Goal: Find contact information: Obtain details needed to contact an individual or organization

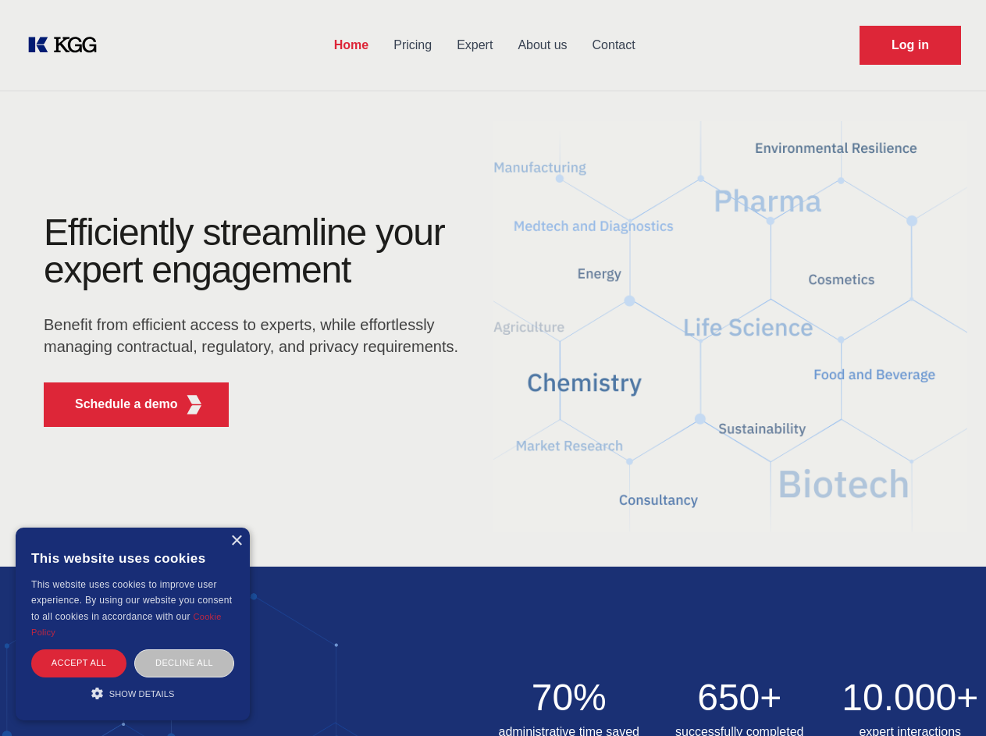
click at [493, 368] on div "Efficiently streamline your expert engagement Benefit from efficient access to …" at bounding box center [256, 327] width 475 height 226
click at [117, 404] on p "Schedule a demo" at bounding box center [126, 404] width 103 height 19
click at [236, 541] on div "× This website uses cookies This website uses cookies to improve user experienc…" at bounding box center [133, 624] width 234 height 193
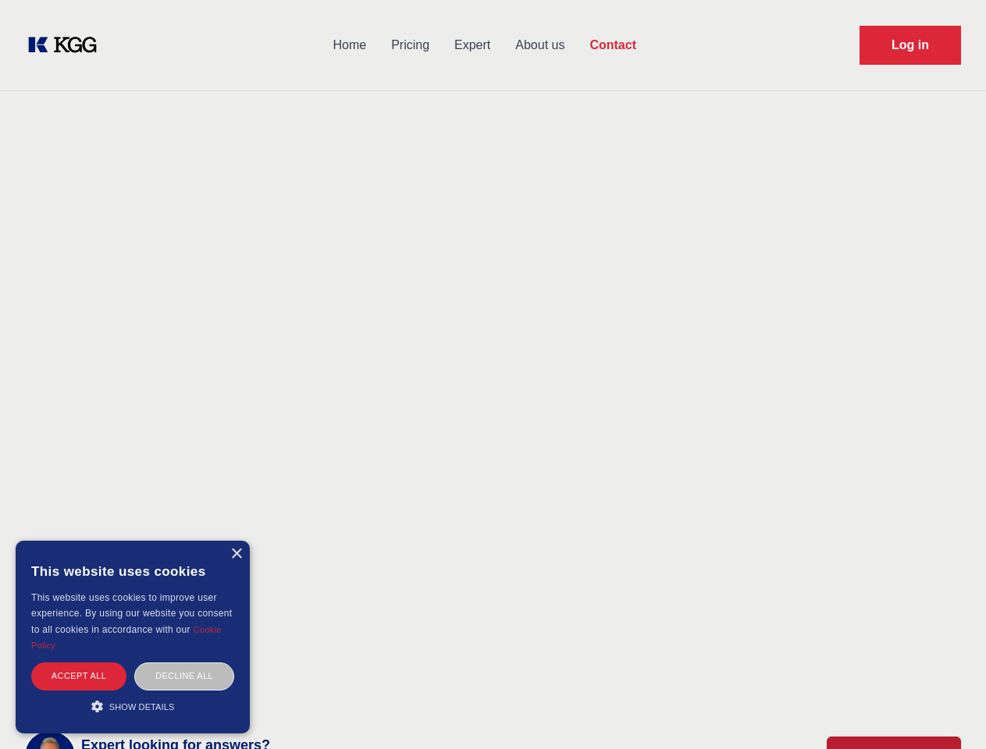
click at [79, 663] on div "Accept all" at bounding box center [78, 676] width 95 height 27
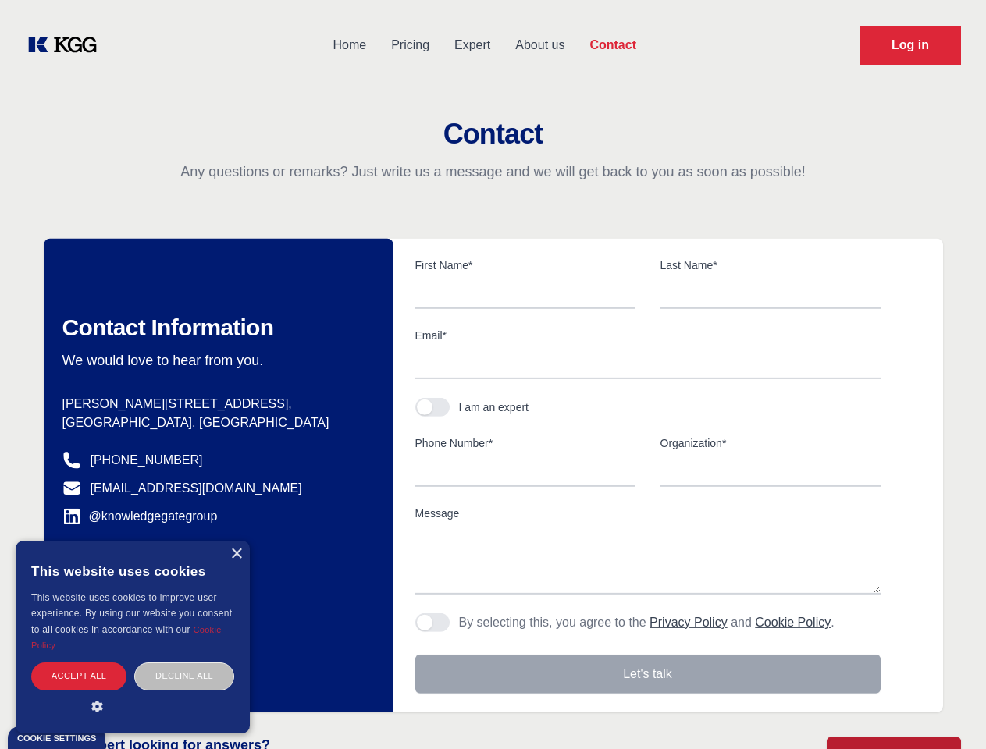
click at [184, 663] on div "Contact Information We would love to hear from you. Postal address [PERSON_NAME…" at bounding box center [219, 476] width 350 height 474
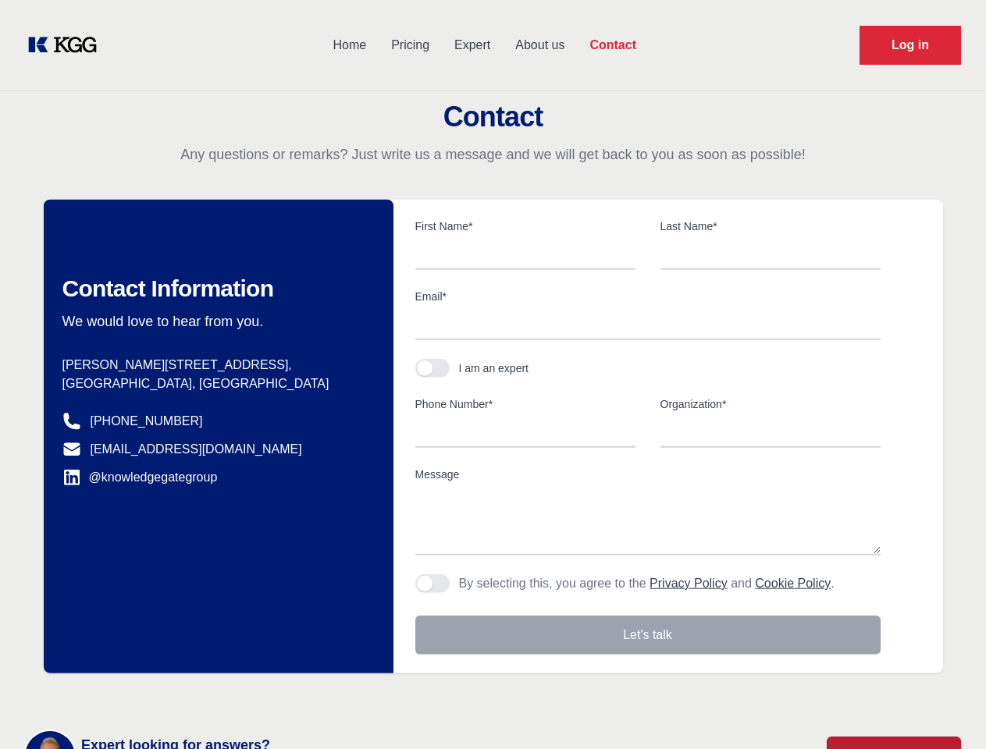
click at [133, 693] on main "Contact Any questions or remarks? Just write us a message and we will get back …" at bounding box center [493, 406] width 986 height 813
